Goal: Information Seeking & Learning: Compare options

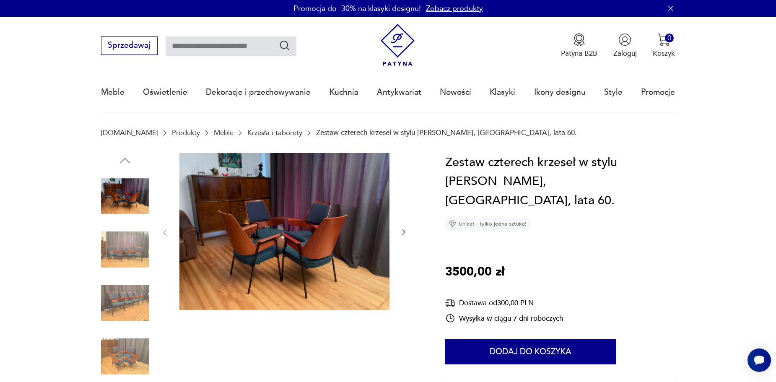
click at [402, 231] on icon "button" at bounding box center [403, 232] width 8 height 8
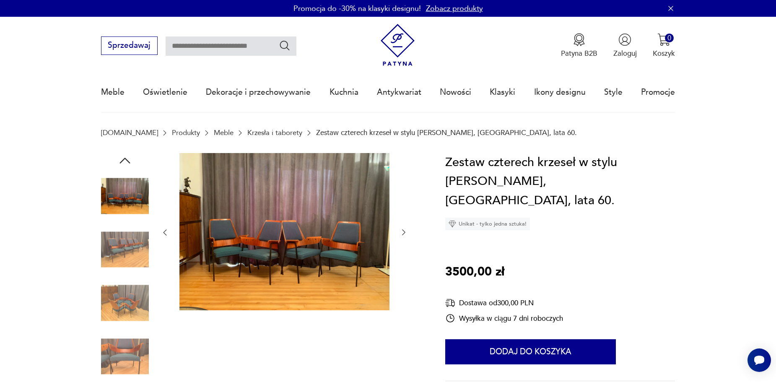
click at [403, 230] on icon "button" at bounding box center [403, 233] width 3 height 6
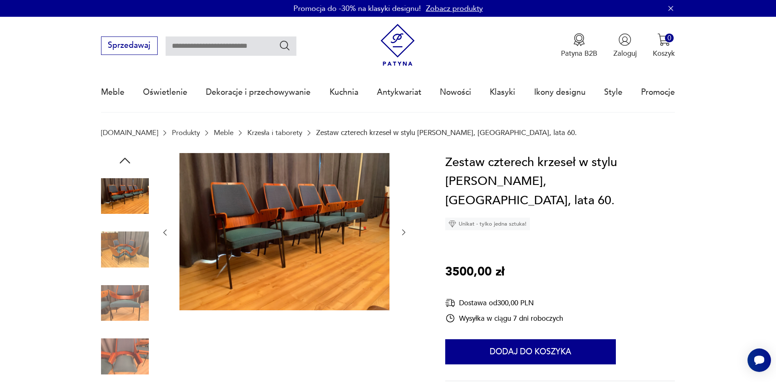
click at [403, 230] on icon "button" at bounding box center [403, 233] width 3 height 6
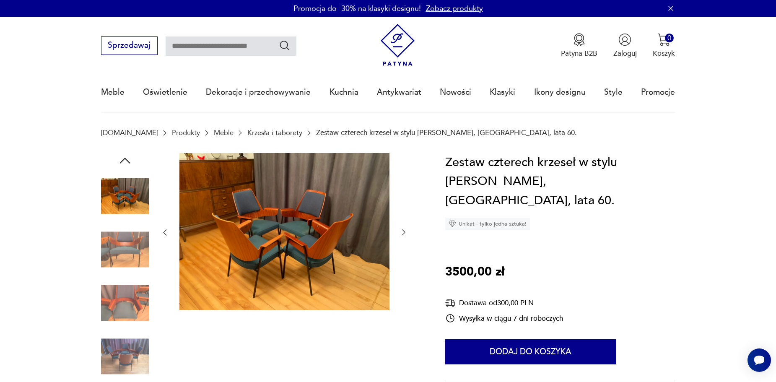
click at [403, 230] on icon "button" at bounding box center [403, 233] width 3 height 6
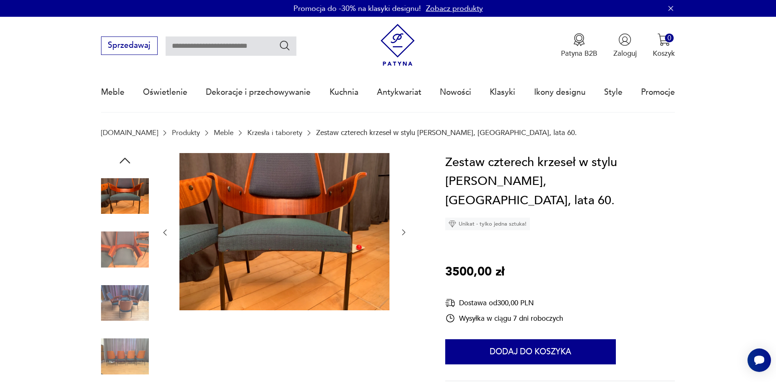
click at [403, 230] on icon "button" at bounding box center [403, 233] width 3 height 6
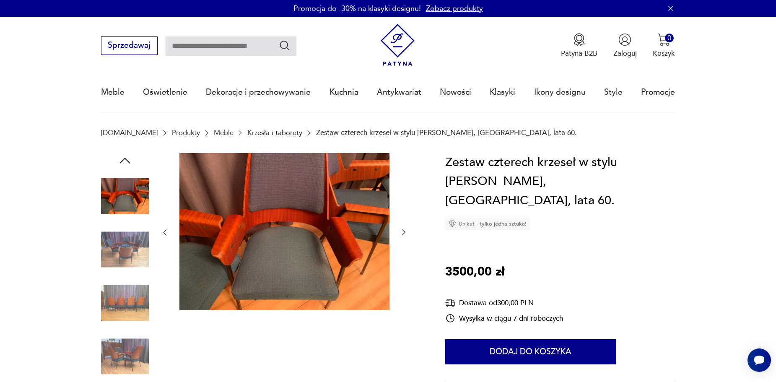
click at [403, 230] on icon "button" at bounding box center [403, 233] width 3 height 6
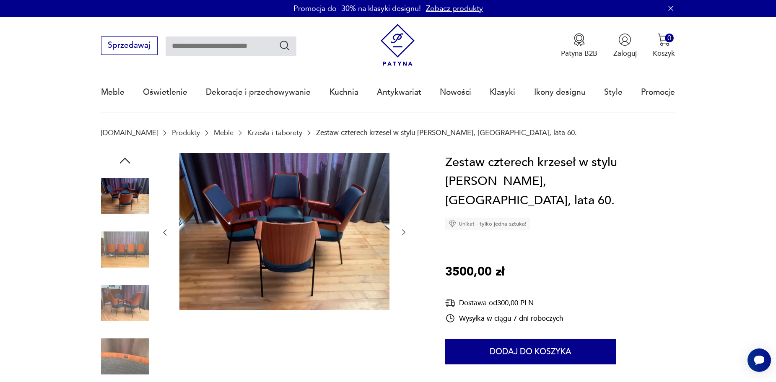
click at [403, 230] on icon "button" at bounding box center [403, 233] width 3 height 6
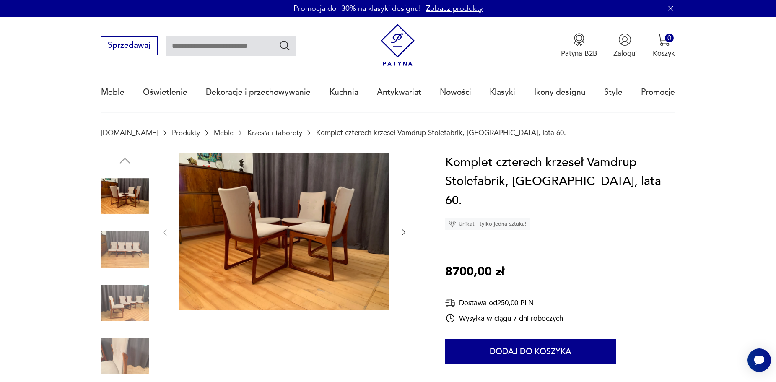
click at [402, 232] on icon "button" at bounding box center [403, 232] width 8 height 8
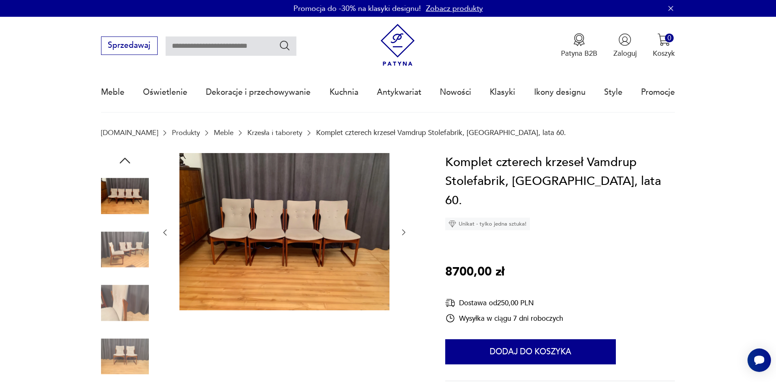
click at [402, 232] on icon "button" at bounding box center [403, 232] width 8 height 8
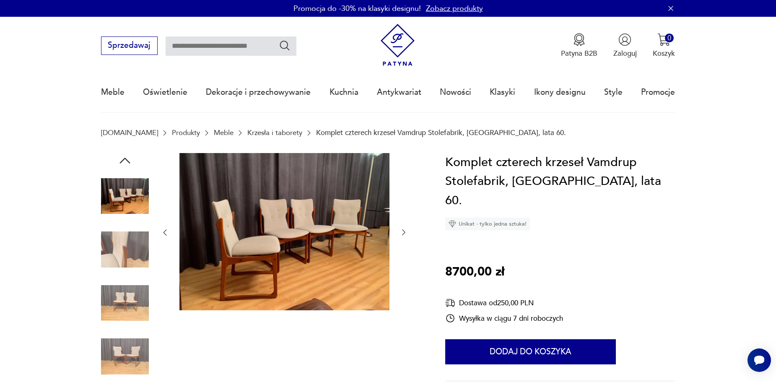
click at [402, 232] on icon "button" at bounding box center [403, 232] width 8 height 8
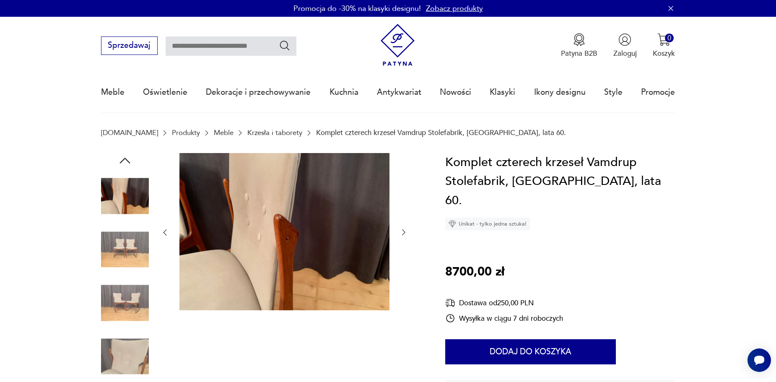
click at [402, 232] on icon "button" at bounding box center [403, 232] width 8 height 8
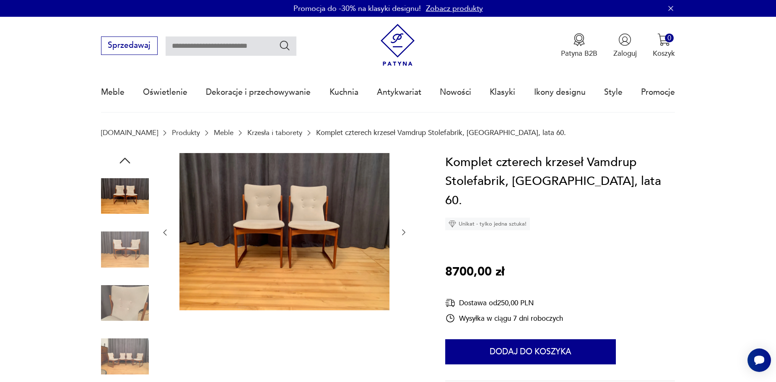
click at [402, 232] on icon "button" at bounding box center [403, 232] width 8 height 8
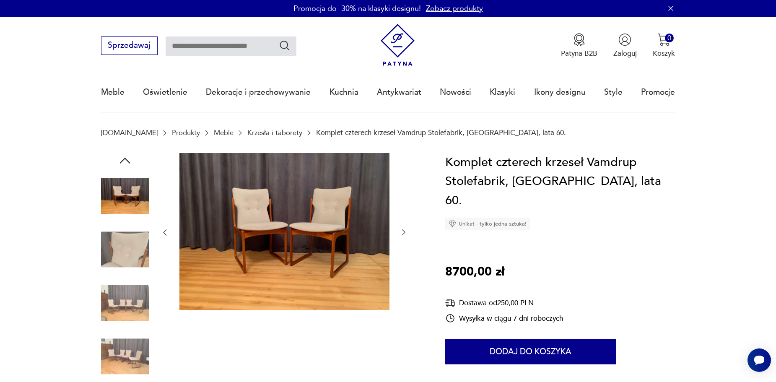
click at [402, 232] on icon "button" at bounding box center [403, 232] width 8 height 8
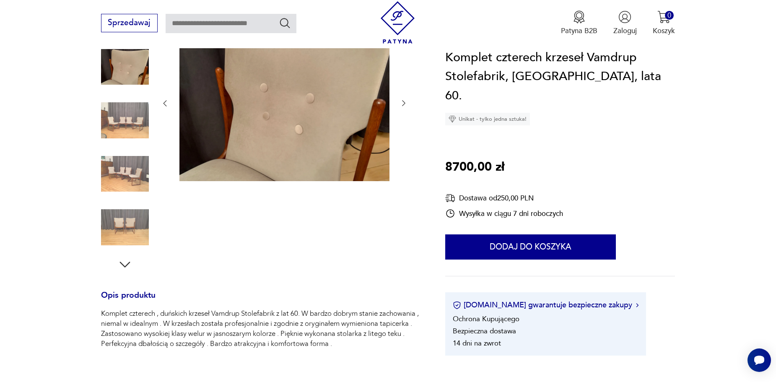
scroll to position [84, 0]
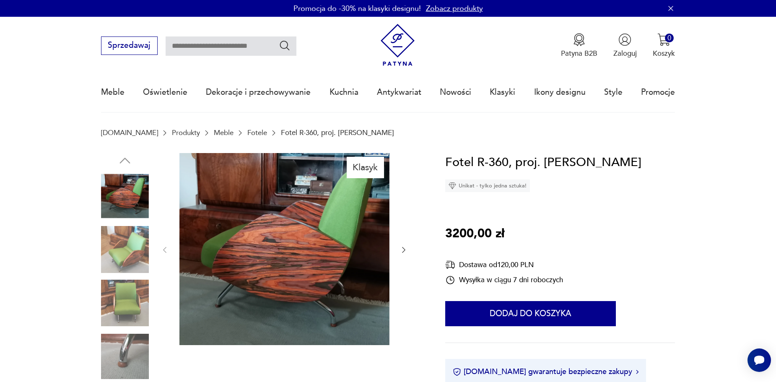
click at [406, 250] on icon "button" at bounding box center [403, 250] width 8 height 8
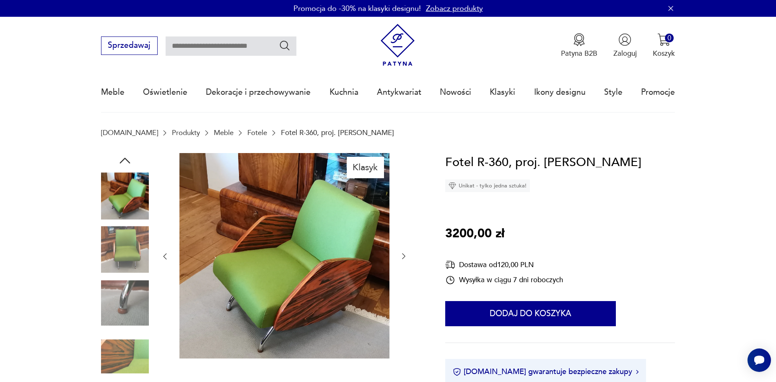
click at [406, 250] on div at bounding box center [284, 256] width 247 height 207
click at [401, 257] on icon "button" at bounding box center [403, 256] width 8 height 8
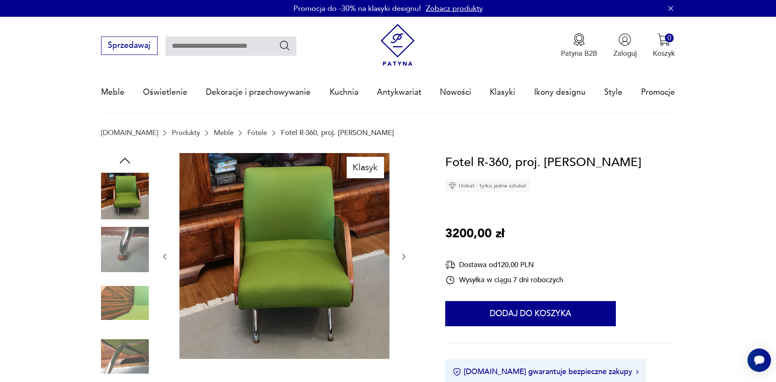
click at [401, 257] on icon "button" at bounding box center [403, 256] width 8 height 8
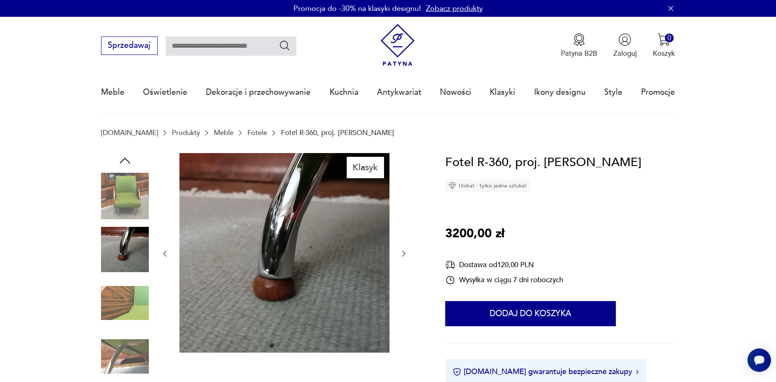
click at [401, 257] on icon "button" at bounding box center [403, 253] width 8 height 8
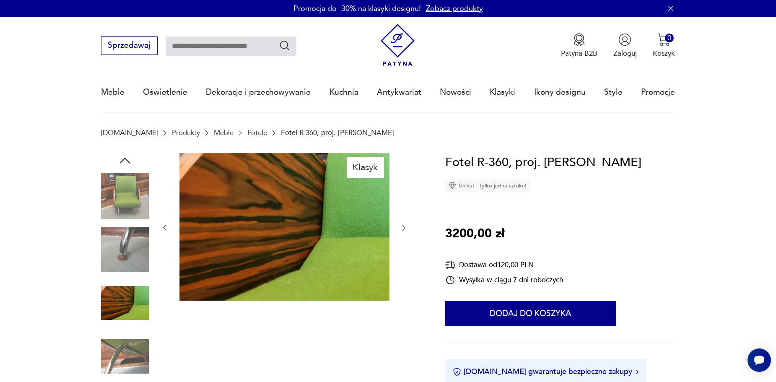
click at [403, 231] on icon "button" at bounding box center [403, 227] width 8 height 8
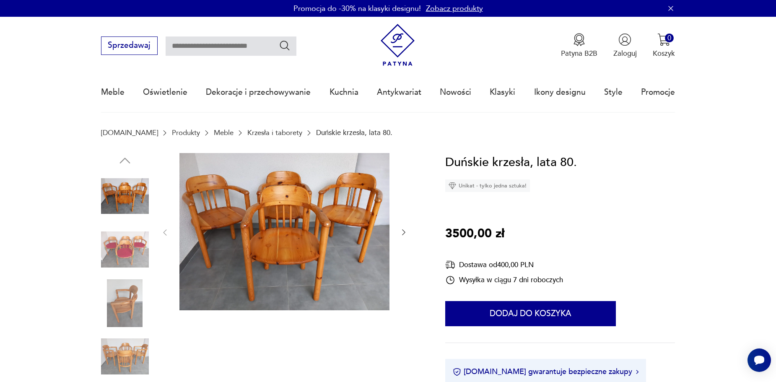
click at [400, 232] on icon "button" at bounding box center [403, 232] width 8 height 8
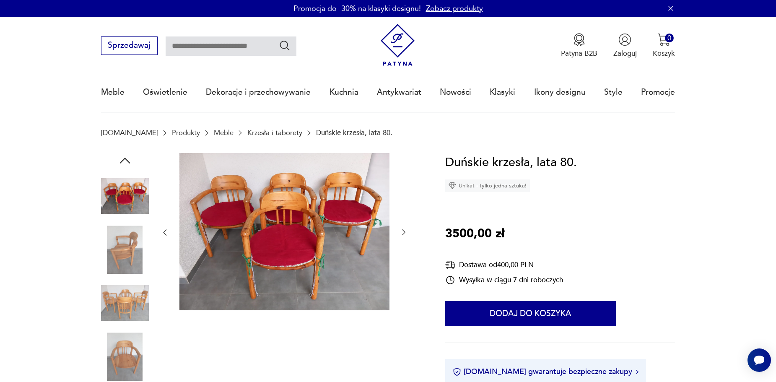
click at [402, 234] on icon "button" at bounding box center [403, 232] width 8 height 8
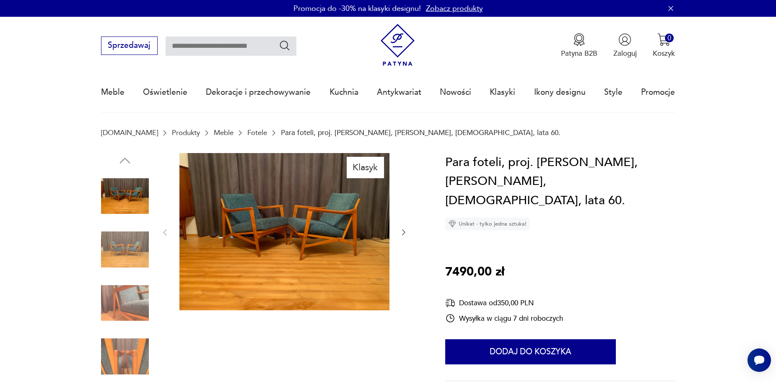
click at [402, 229] on icon "button" at bounding box center [403, 232] width 8 height 8
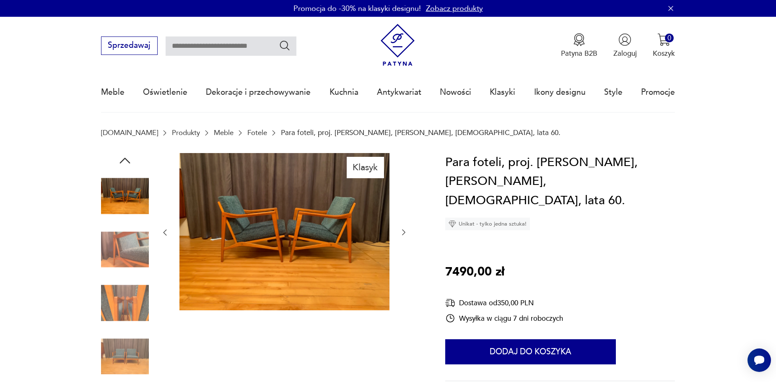
click at [402, 229] on icon "button" at bounding box center [403, 232] width 8 height 8
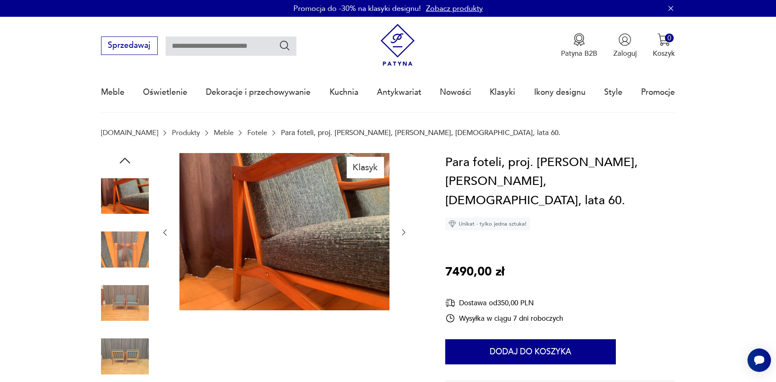
click at [402, 229] on icon "button" at bounding box center [403, 232] width 8 height 8
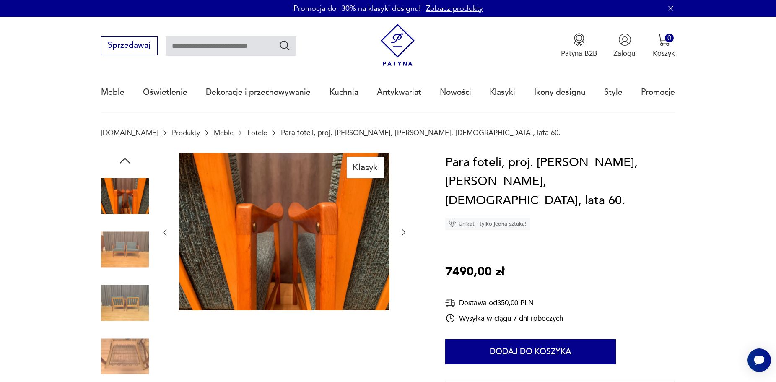
click at [402, 229] on icon "button" at bounding box center [403, 232] width 8 height 8
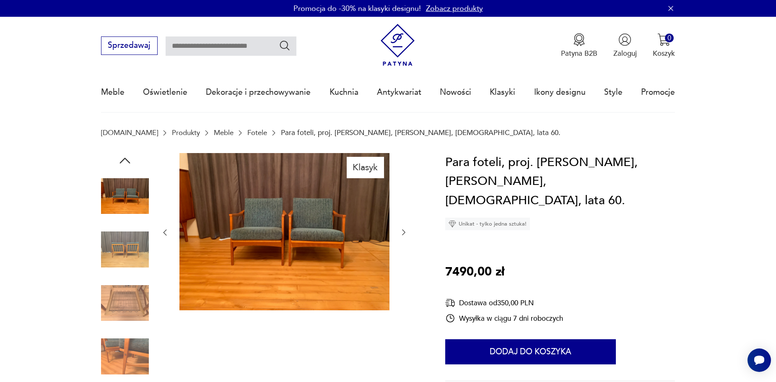
click at [402, 229] on icon "button" at bounding box center [403, 232] width 8 height 8
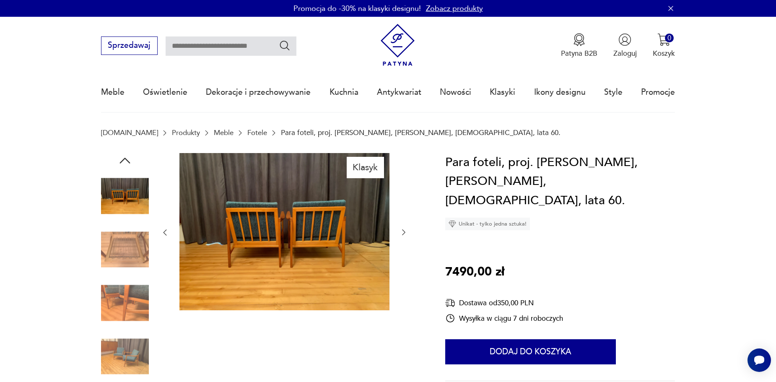
click at [402, 229] on icon "button" at bounding box center [403, 232] width 8 height 8
